Goal: Find specific page/section: Find specific page/section

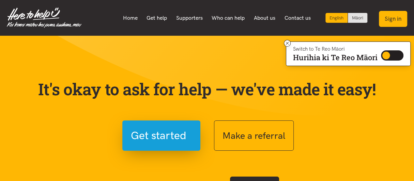
click at [396, 18] on button "Sign in" at bounding box center [393, 19] width 28 height 16
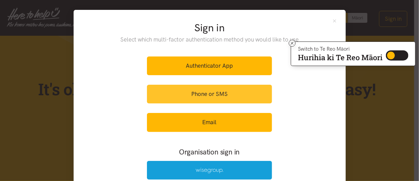
click at [228, 92] on link "Phone or SMS" at bounding box center [209, 94] width 125 height 19
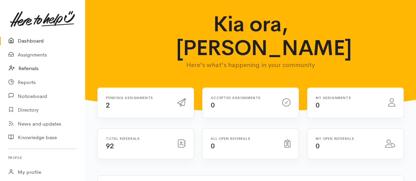
click at [34, 70] on link "Referrals" at bounding box center [42, 69] width 85 height 14
